Goal: Information Seeking & Learning: Check status

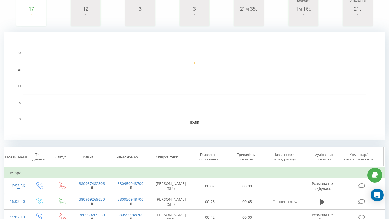
scroll to position [103, 0]
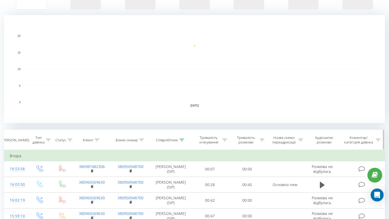
click at [176, 139] on div "Співробітник" at bounding box center [167, 140] width 22 height 5
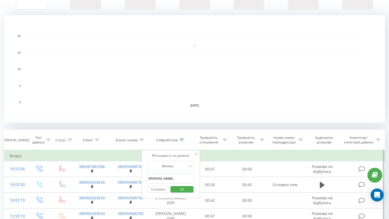
click at [166, 179] on input "[PERSON_NAME]" at bounding box center [171, 178] width 48 height 9
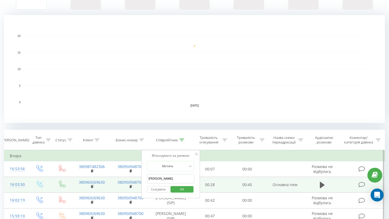
drag, startPoint x: 166, startPoint y: 179, endPoint x: 137, endPoint y: 178, distance: 29.4
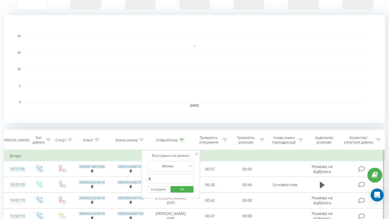
type input "[PERSON_NAME]"
click at [183, 188] on span "OK" at bounding box center [181, 189] width 15 height 8
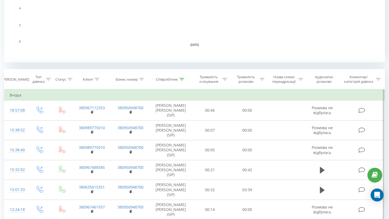
scroll to position [191, 0]
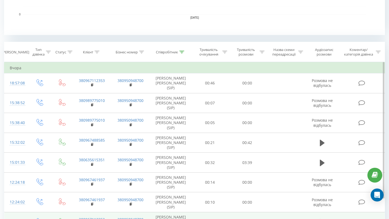
click at [207, 213] on td "00:14" at bounding box center [209, 223] width 37 height 20
click at [320, 219] on icon at bounding box center [322, 222] width 5 height 6
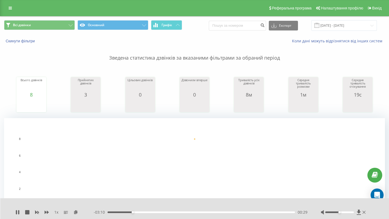
scroll to position [212, 0]
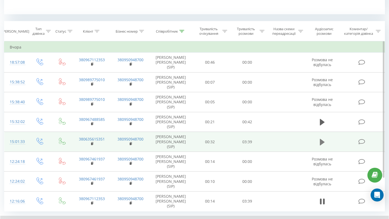
click at [321, 139] on icon at bounding box center [322, 142] width 5 height 6
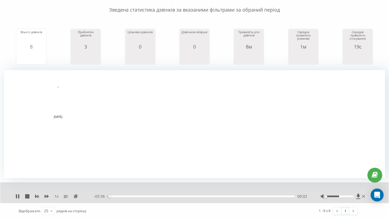
scroll to position [0, 0]
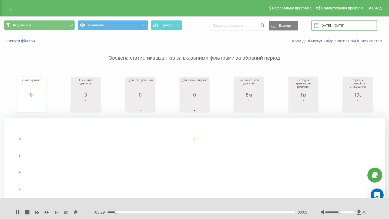
click at [348, 25] on input "[DATE] - [DATE]" at bounding box center [343, 25] width 65 height 11
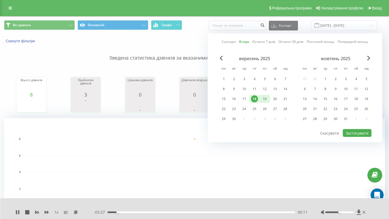
click at [265, 100] on div "19" at bounding box center [264, 99] width 7 height 7
click at [352, 132] on button "Застосувати" at bounding box center [357, 133] width 29 height 8
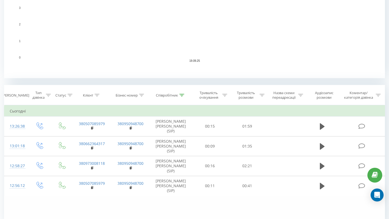
scroll to position [176, 0]
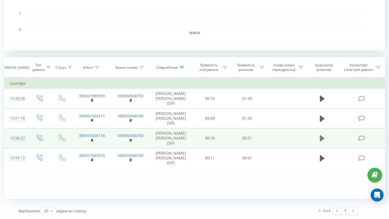
click at [323, 135] on icon at bounding box center [322, 139] width 5 height 8
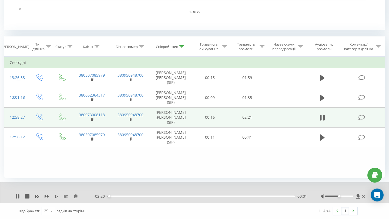
scroll to position [189, 0]
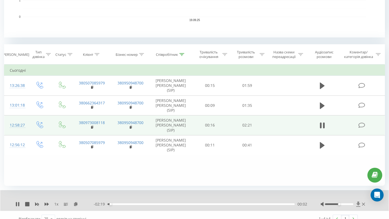
click at [359, 205] on icon at bounding box center [358, 204] width 5 height 5
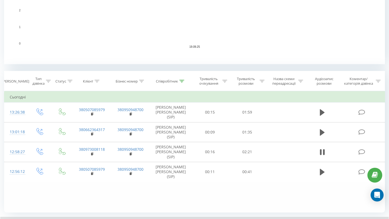
scroll to position [197, 0]
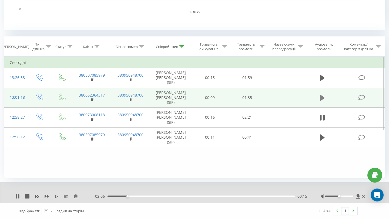
click at [320, 95] on icon at bounding box center [322, 98] width 5 height 6
click at [358, 198] on icon at bounding box center [358, 196] width 5 height 5
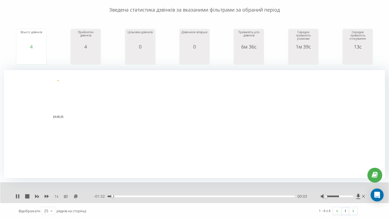
scroll to position [0, 0]
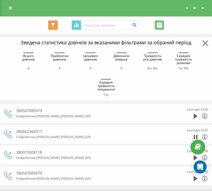
click at [117, 17] on div "Всі дзвінки Основний Графік Експорт .csv .xls .xlsx [DATE] - [DATE]" at bounding box center [106, 24] width 212 height 17
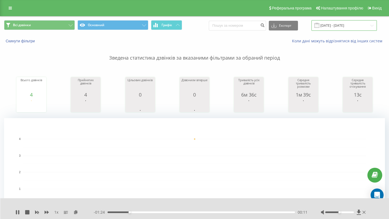
click at [334, 23] on input "[DATE] - [DATE]" at bounding box center [343, 25] width 65 height 11
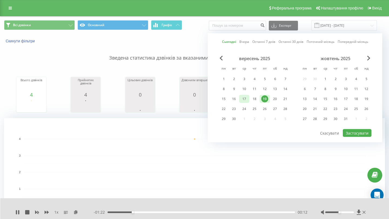
click at [247, 99] on div "17" at bounding box center [244, 99] width 7 height 7
click at [354, 132] on button "Застосувати" at bounding box center [357, 133] width 29 height 8
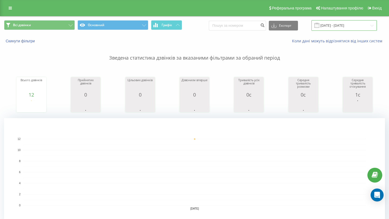
click at [332, 29] on input "[DATE] - [DATE]" at bounding box center [343, 25] width 65 height 11
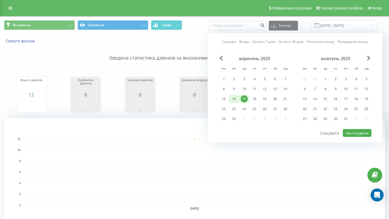
click at [237, 98] on div "16" at bounding box center [233, 99] width 7 height 7
click at [352, 132] on button "Застосувати" at bounding box center [357, 133] width 29 height 8
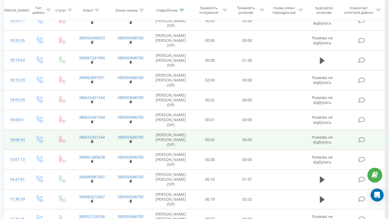
scroll to position [379, 0]
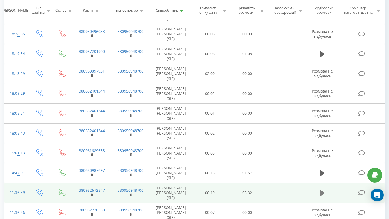
click at [322, 190] on icon at bounding box center [322, 193] width 5 height 6
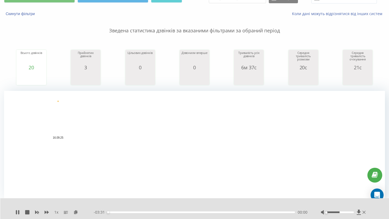
scroll to position [0, 0]
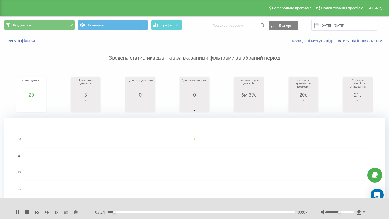
click at [340, 18] on div "Всі дзвінки Основний Графік Експорт .csv .xls .xlsx [DATE] - [DATE]" at bounding box center [194, 25] width 388 height 18
click at [338, 25] on input "[DATE] - [DATE]" at bounding box center [343, 25] width 65 height 11
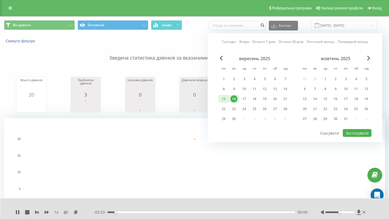
click at [224, 98] on div "15" at bounding box center [223, 99] width 7 height 7
click at [349, 130] on button "Застосувати" at bounding box center [357, 133] width 29 height 8
type input "[DATE] - [DATE]"
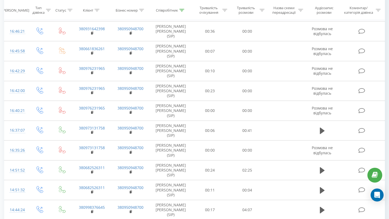
scroll to position [346, 0]
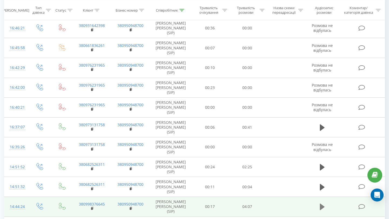
click at [322, 204] on icon at bounding box center [322, 207] width 5 height 6
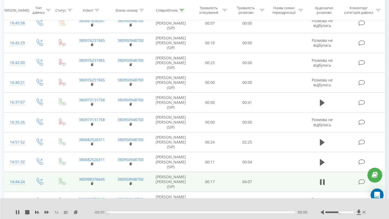
scroll to position [375, 0]
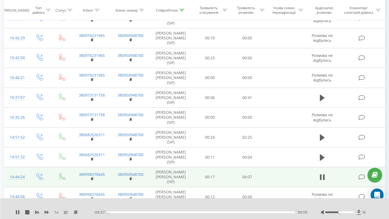
click at [356, 211] on icon at bounding box center [358, 212] width 5 height 5
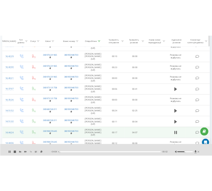
scroll to position [0, 0]
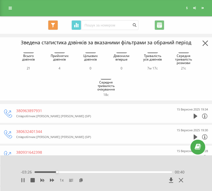
click at [23, 180] on icon at bounding box center [23, 180] width 4 height 4
